Goal: Task Accomplishment & Management: Manage account settings

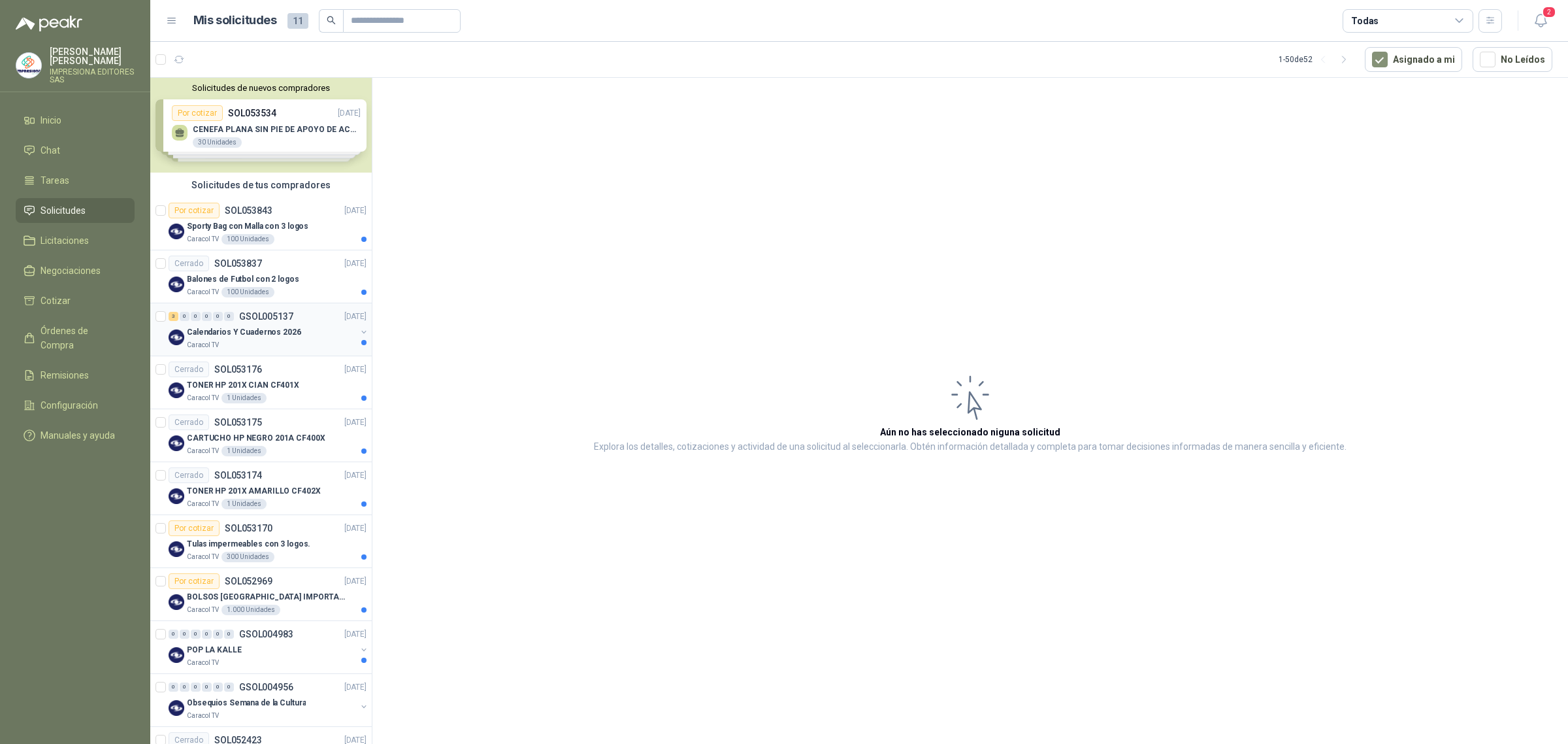
click at [255, 341] on div "Caracol TV" at bounding box center [271, 345] width 169 height 11
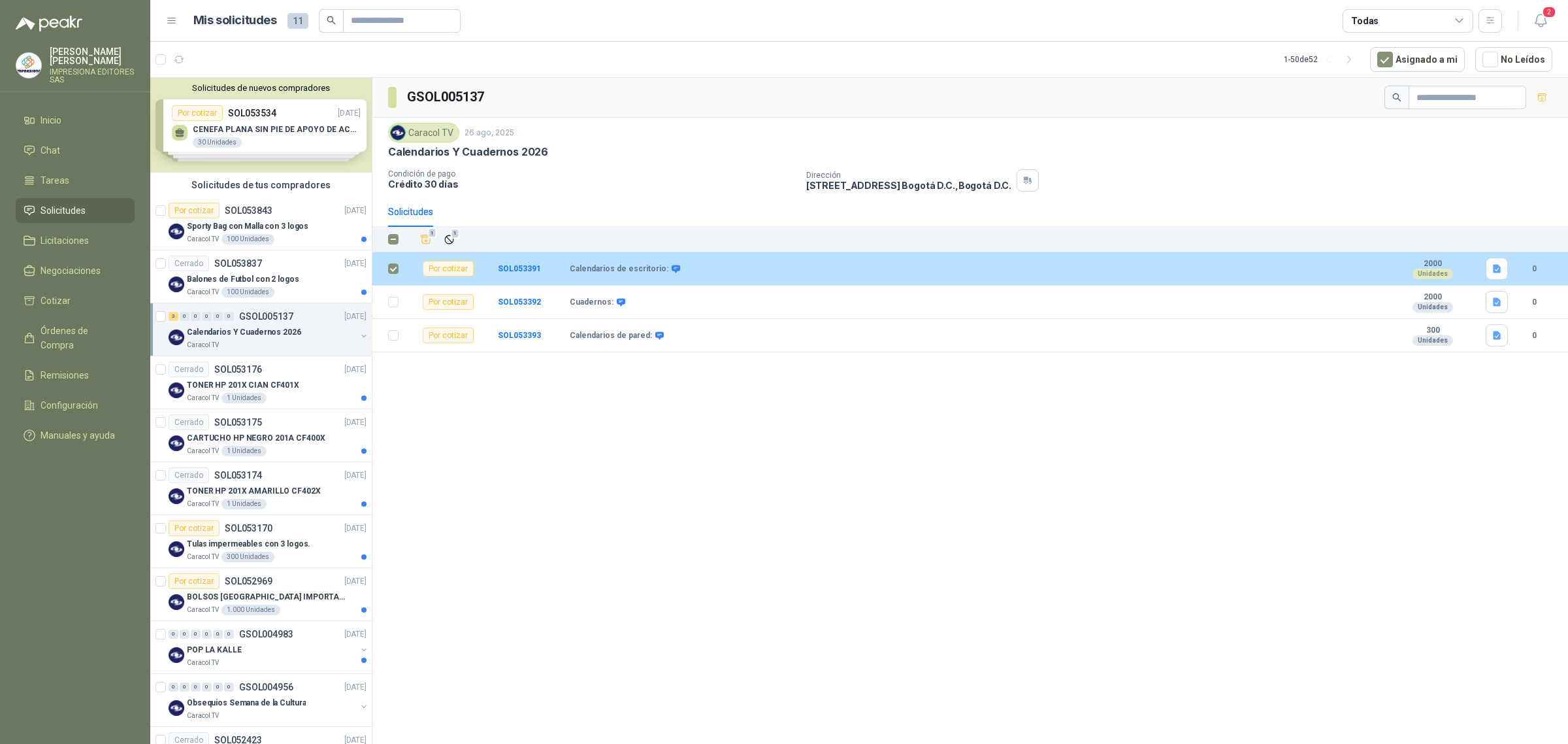
click at [395, 281] on td at bounding box center [388, 268] width 34 height 33
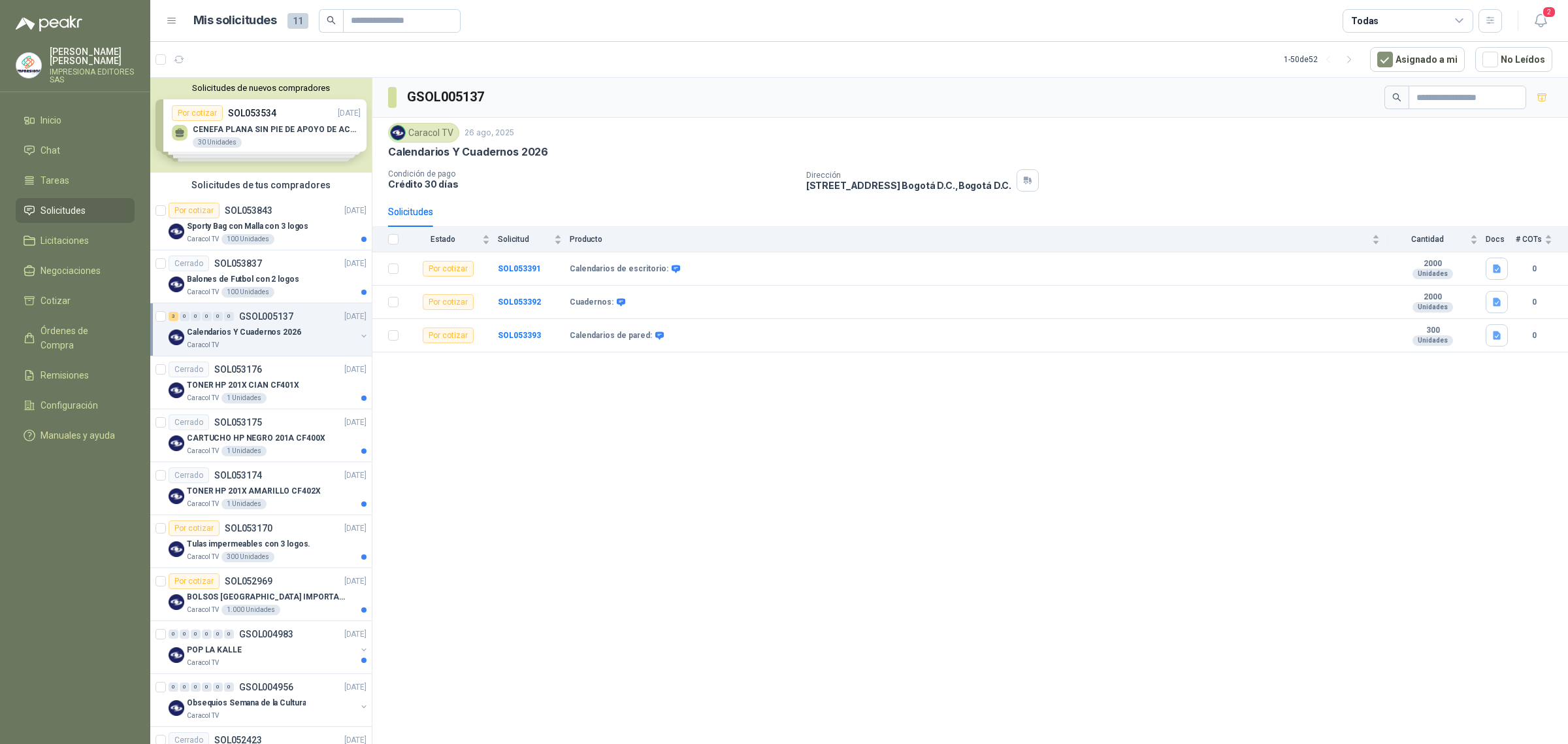
click at [633, 439] on div "GSOL005137 Caracol TV 26 ago, 2025 Calendarios Y Cuadernos 2026 Condición de pa…" at bounding box center [969, 413] width 1195 height 670
click at [447, 310] on div "Por cotizar" at bounding box center [447, 302] width 51 height 16
click at [447, 307] on div "Por cotizar" at bounding box center [447, 302] width 51 height 16
click at [664, 315] on td "Cuadernos:" at bounding box center [978, 302] width 817 height 33
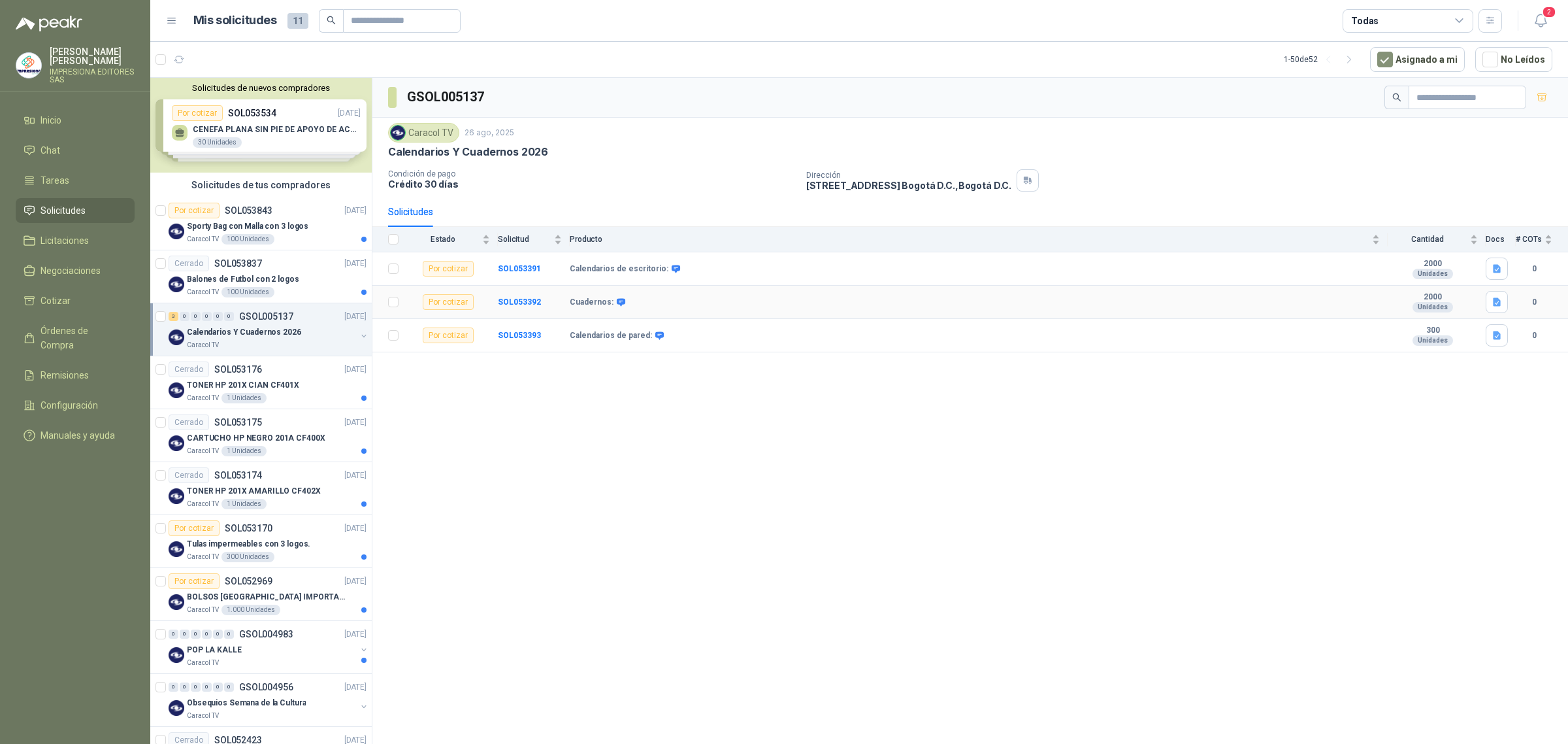
click at [576, 305] on b "Cuadernos:" at bounding box center [591, 302] width 44 height 11
click at [648, 306] on div "Cuadernos:" at bounding box center [974, 302] width 810 height 11
click at [437, 134] on div "Caracol TV" at bounding box center [424, 133] width 72 height 19
click at [438, 135] on div "Caracol TV" at bounding box center [424, 133] width 72 height 19
click at [1542, 335] on b "0" at bounding box center [1534, 335] width 37 height 13
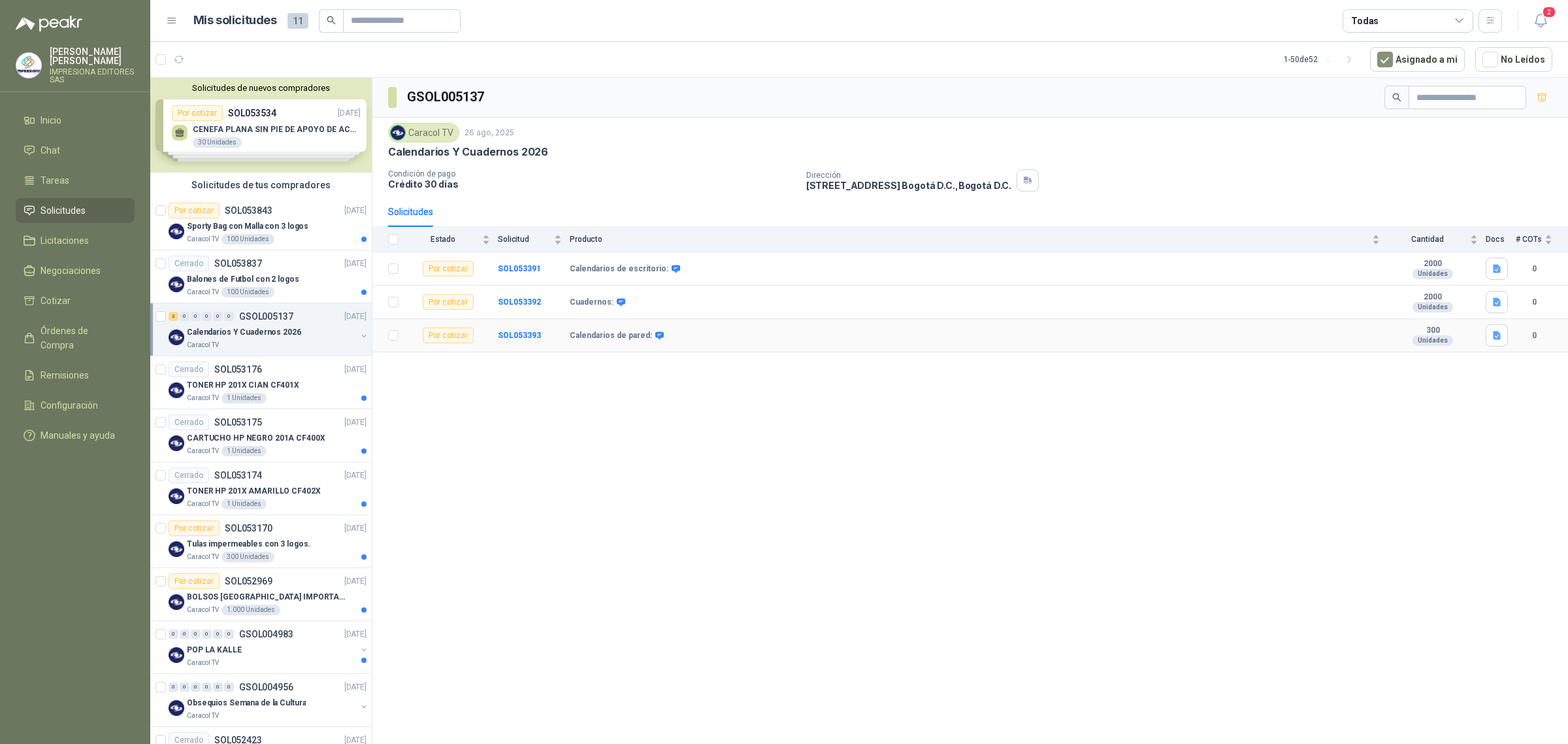
click at [1540, 334] on b "0" at bounding box center [1534, 335] width 37 height 13
click at [1537, 322] on td "0" at bounding box center [1542, 335] width 52 height 33
click at [1533, 298] on b "0" at bounding box center [1534, 302] width 37 height 13
click at [1545, 240] on div "# COTs" at bounding box center [1534, 238] width 37 height 13
click at [454, 343] on div "Por cotizar" at bounding box center [447, 335] width 51 height 16
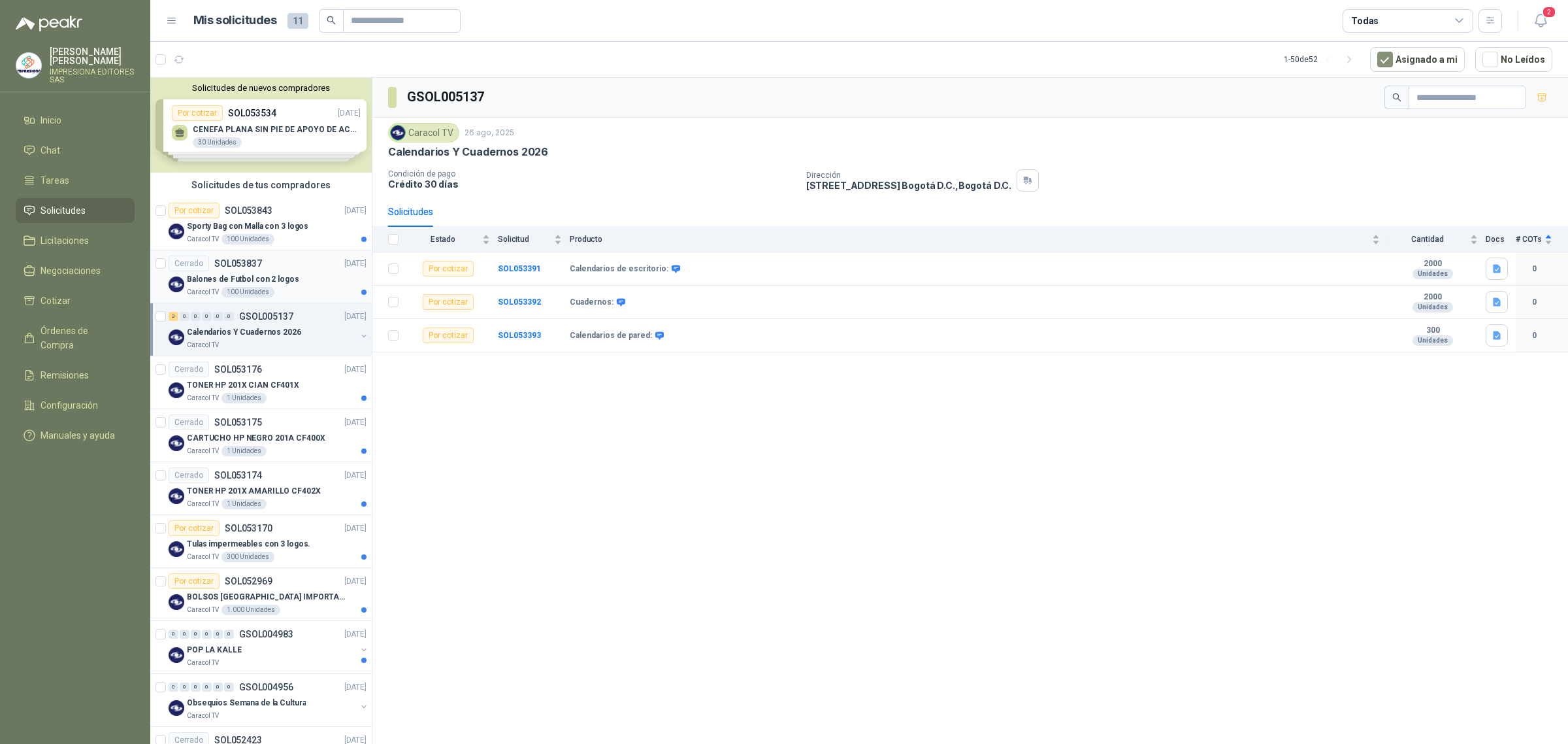
click at [302, 280] on div "Balones de Futbol con 2 logos" at bounding box center [276, 279] width 179 height 16
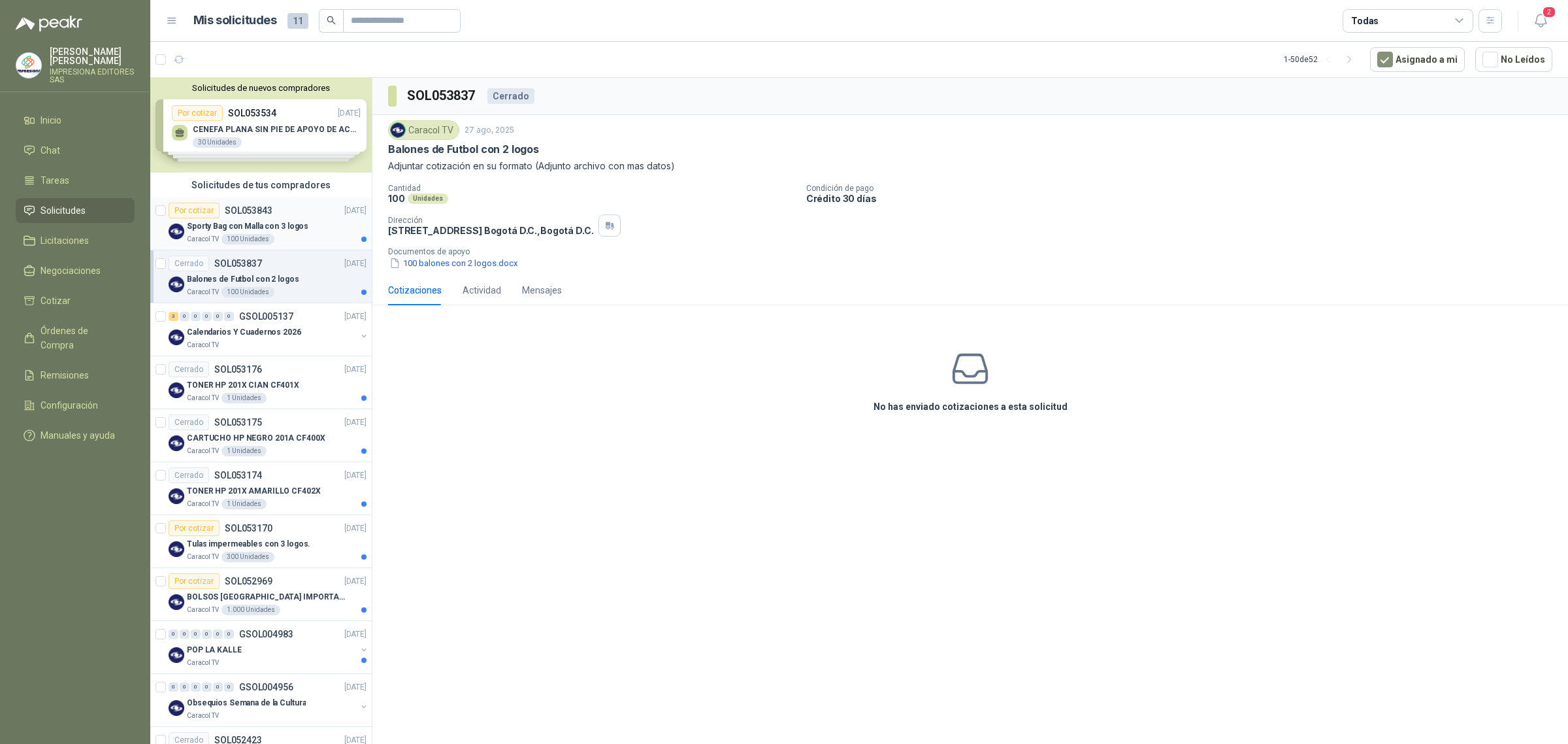
click at [318, 229] on div "Sporty Bag con Malla con 3 logos" at bounding box center [276, 226] width 179 height 16
click at [316, 333] on div "Calendarios Y Cuadernos 2026" at bounding box center [271, 332] width 169 height 16
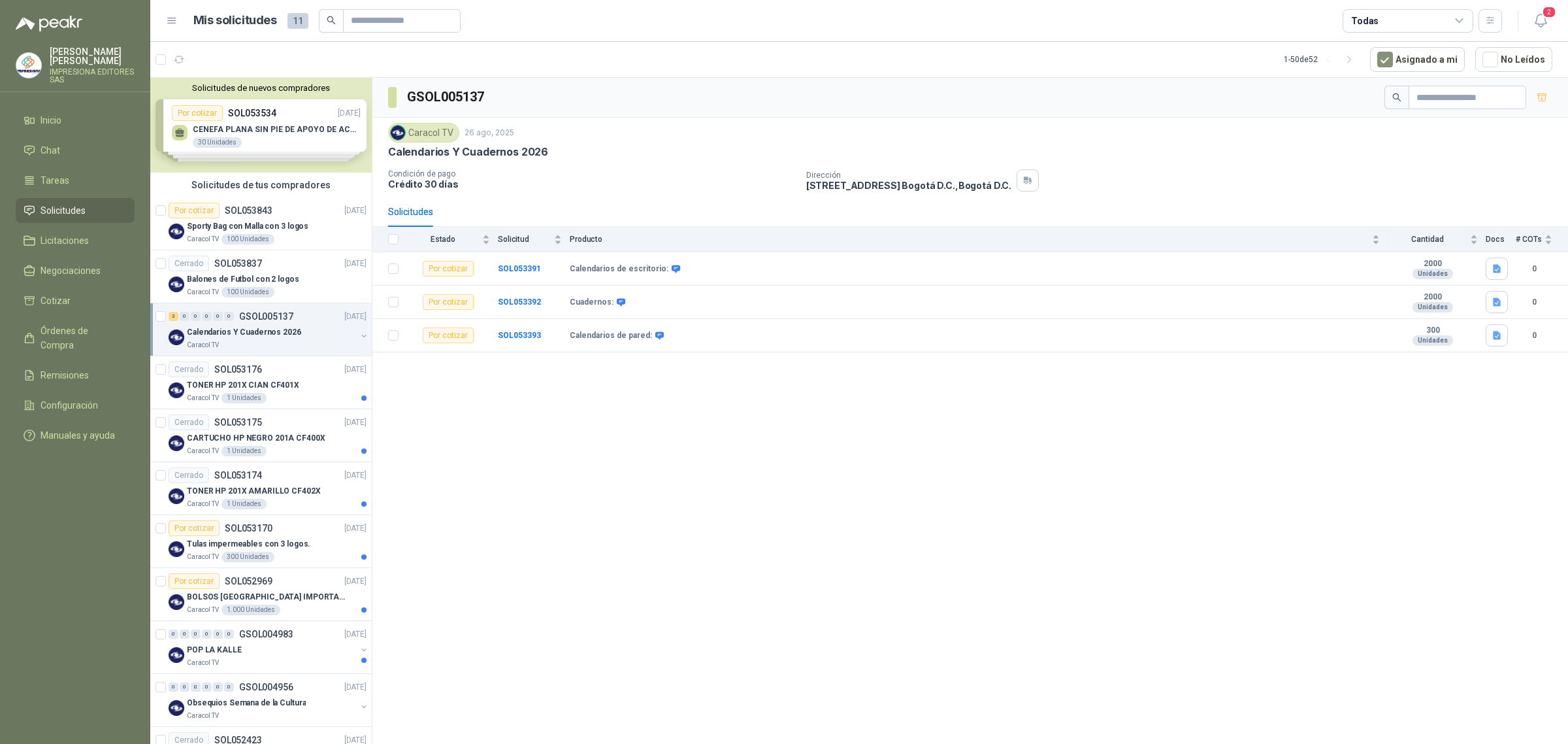
click at [817, 514] on div "GSOL005137 Caracol TV 26 ago, 2025 Calendarios Y Cuadernos 2026 Condición de pa…" at bounding box center [969, 413] width 1195 height 670
click at [217, 230] on p "Sporty Bag con Malla con 3 logos" at bounding box center [247, 226] width 121 height 13
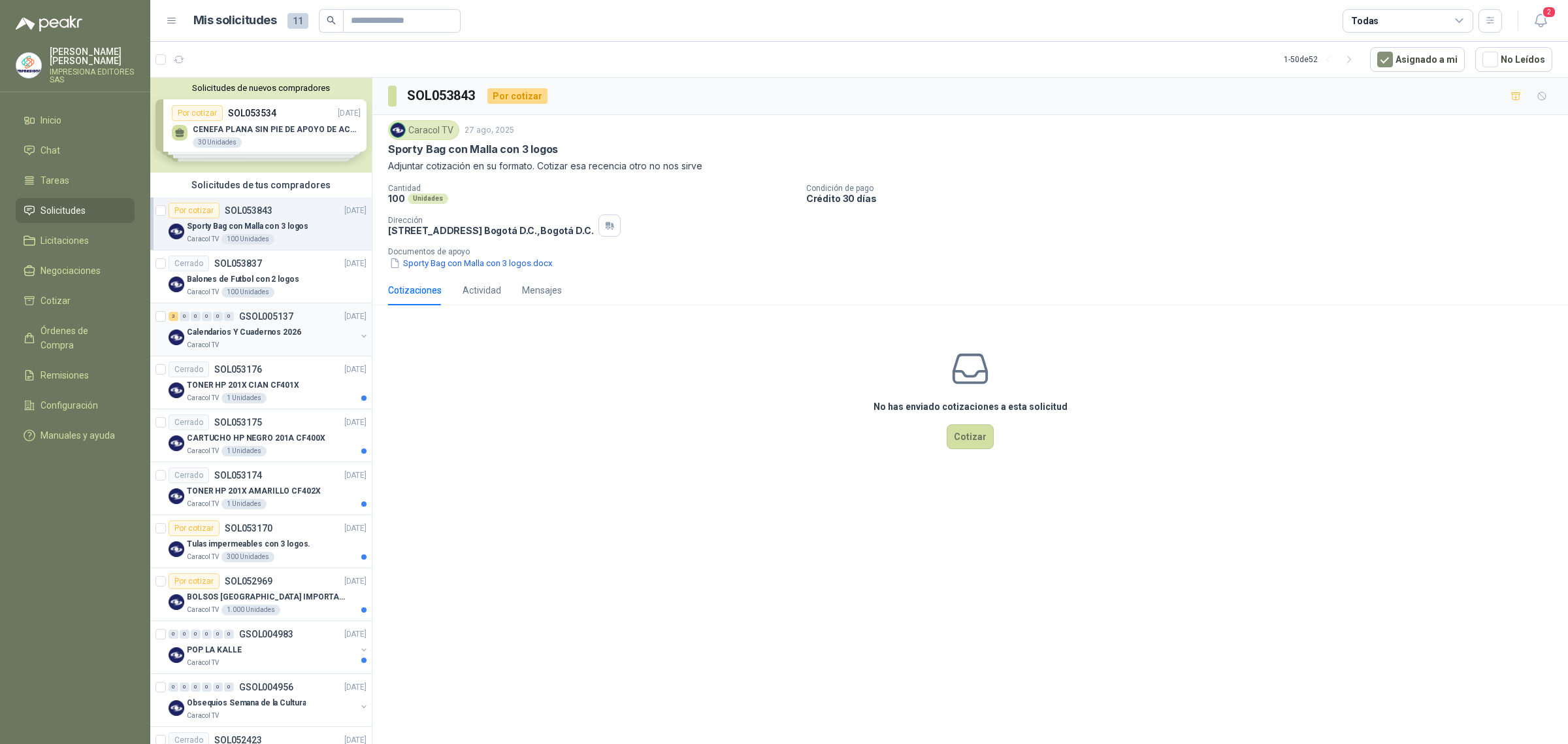
click at [246, 348] on div "Caracol TV" at bounding box center [271, 345] width 169 height 11
